Goal: Task Accomplishment & Management: Manage account settings

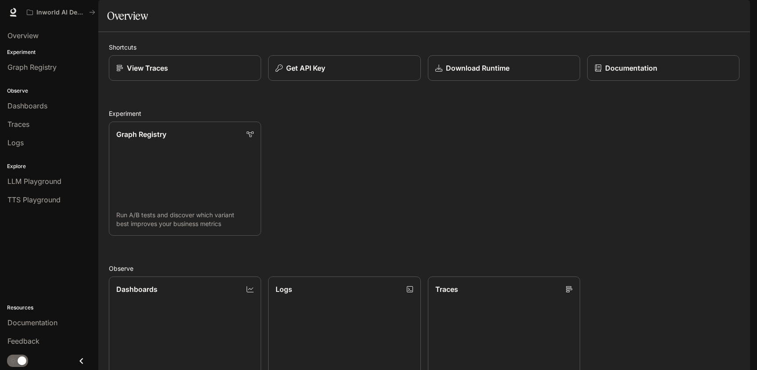
click at [735, 12] on img "button" at bounding box center [738, 12] width 12 height 12
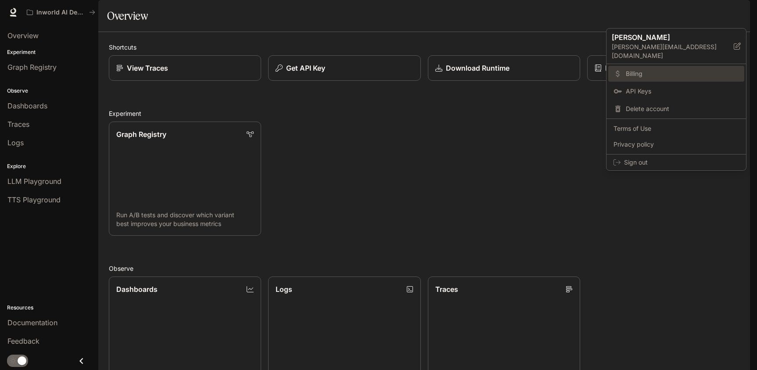
click at [646, 69] on span "Billing" at bounding box center [682, 73] width 113 height 9
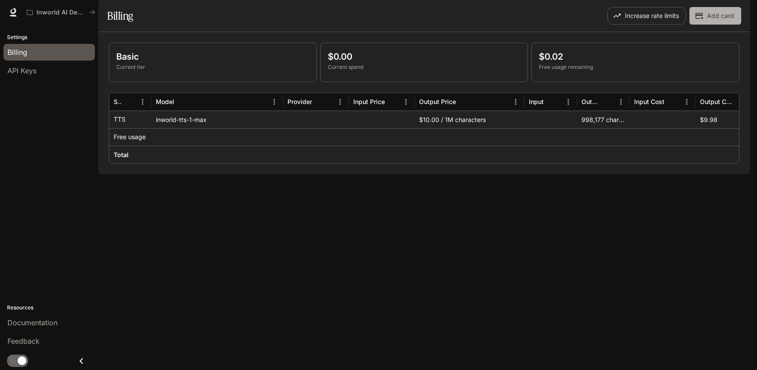
click at [714, 25] on button "Add card" at bounding box center [716, 16] width 52 height 18
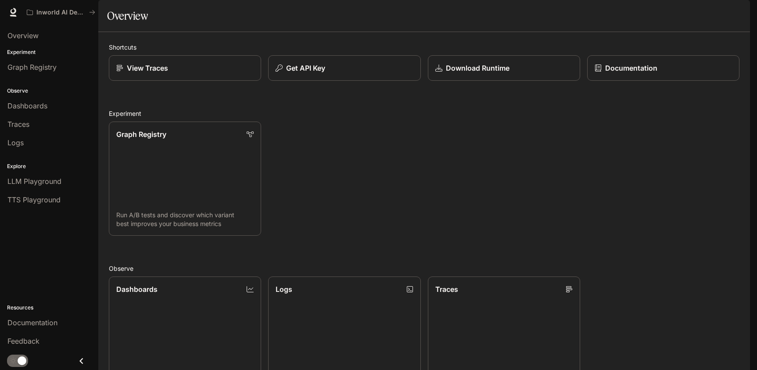
click at [743, 18] on button "button" at bounding box center [738, 13] width 18 height 18
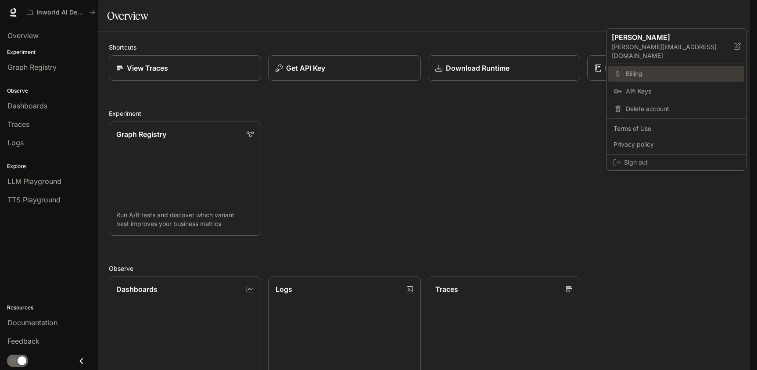
click at [660, 69] on span "Billing" at bounding box center [682, 73] width 113 height 9
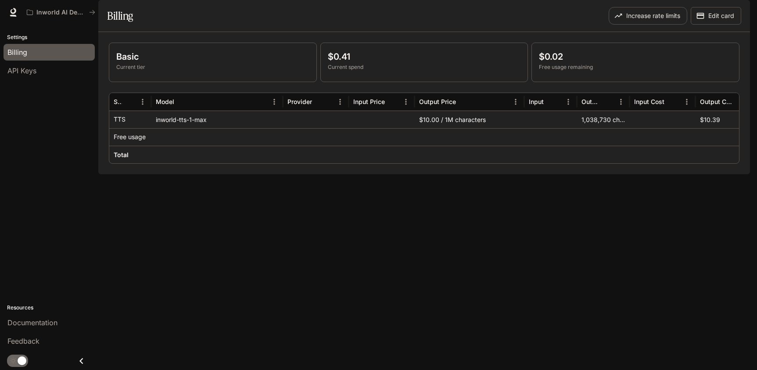
click at [737, 11] on img "button" at bounding box center [738, 12] width 12 height 12
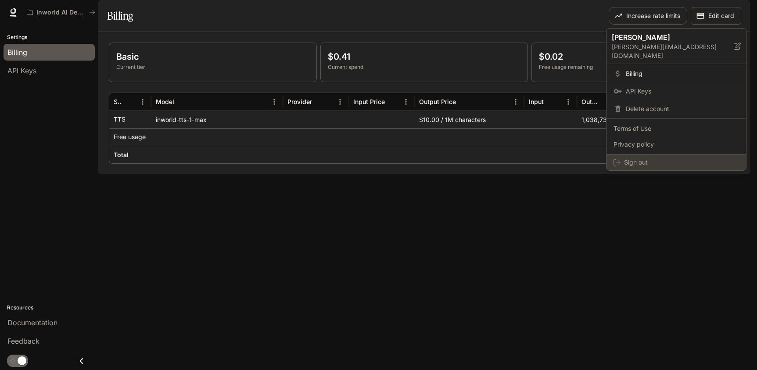
click at [631, 158] on span "Sign out" at bounding box center [681, 162] width 115 height 9
